Goal: Navigation & Orientation: Find specific page/section

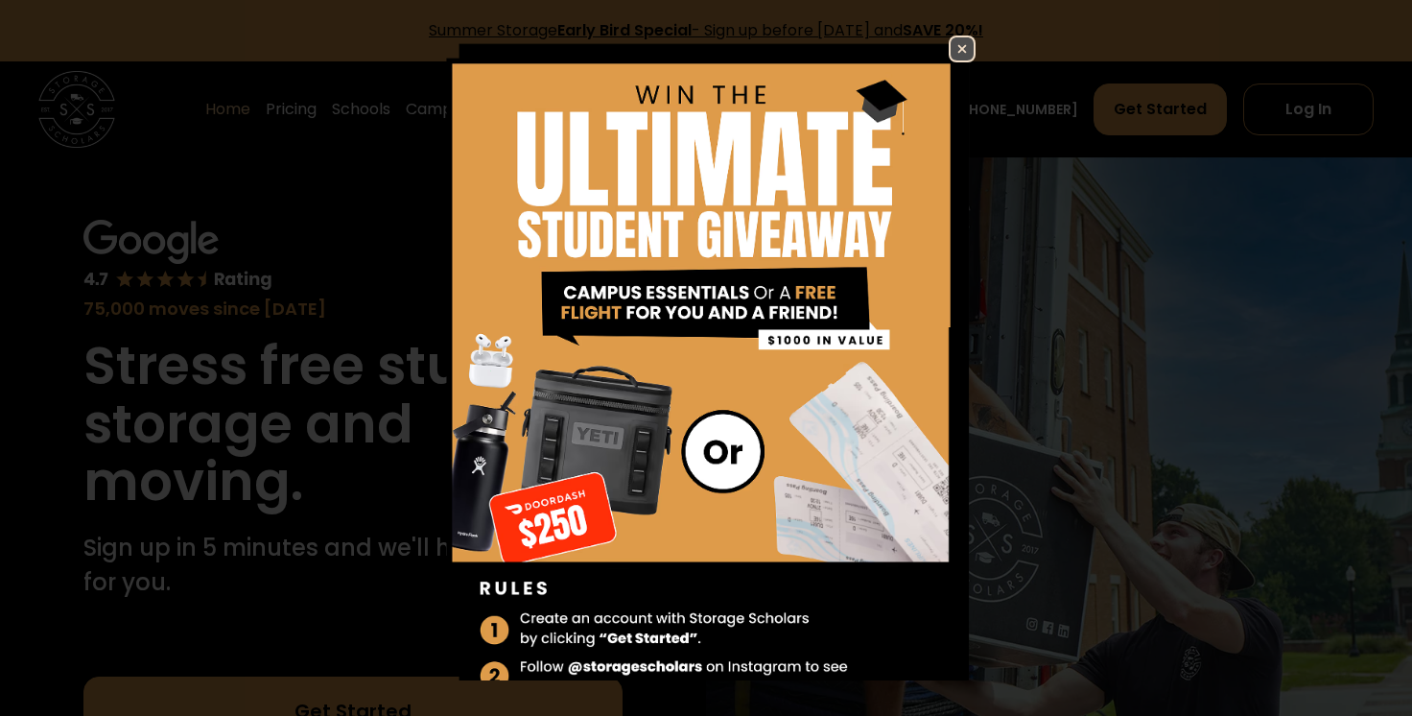
click at [962, 48] on img at bounding box center [962, 48] width 23 height 23
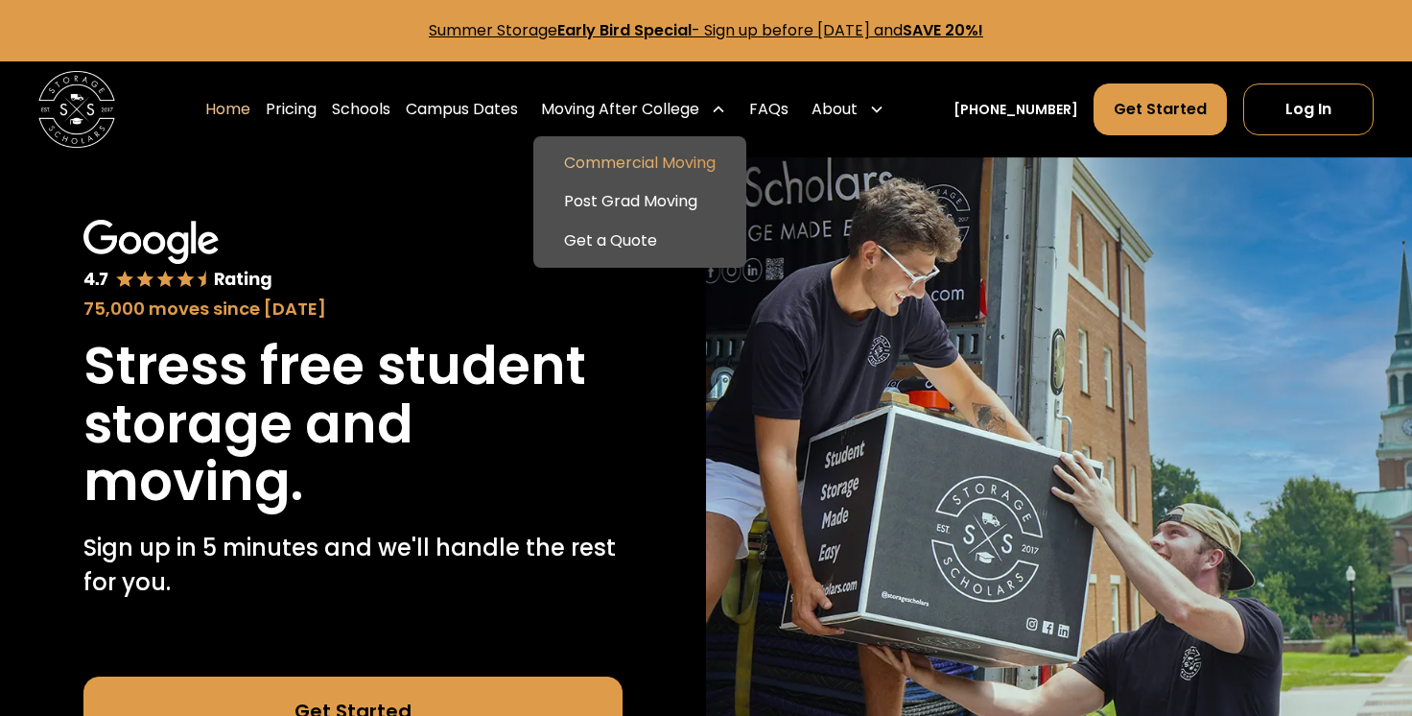
click at [664, 163] on link "Commercial Moving" at bounding box center [640, 163] width 198 height 38
